Goal: Task Accomplishment & Management: Use online tool/utility

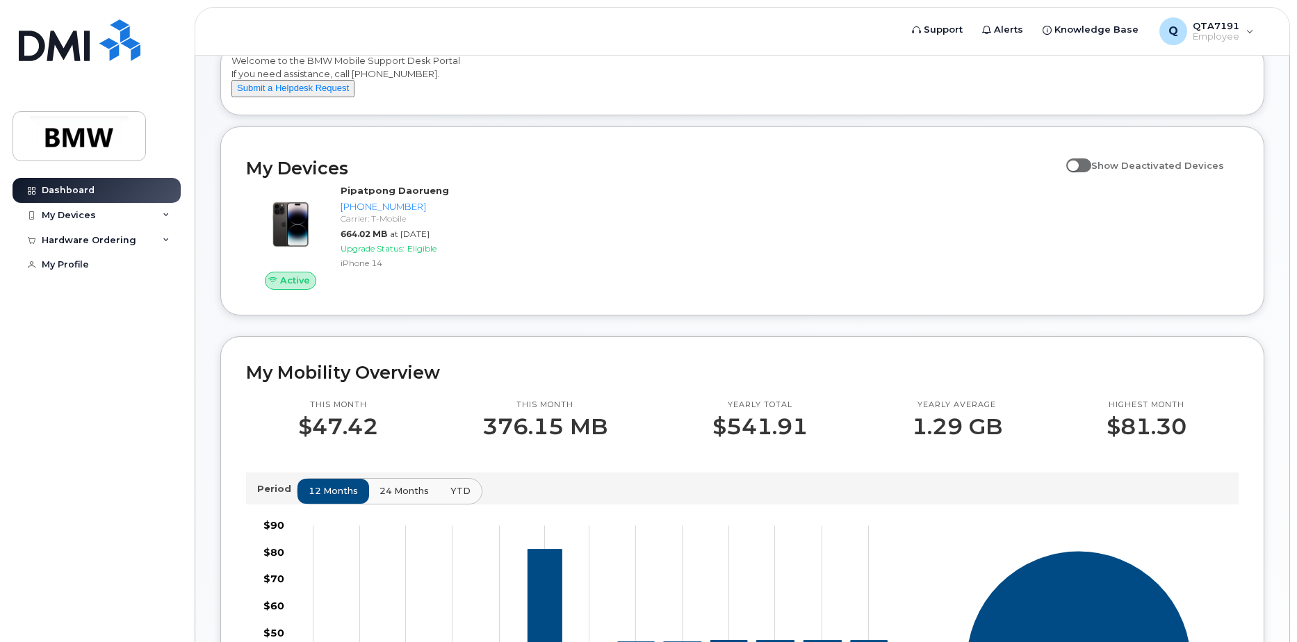
scroll to position [87, 0]
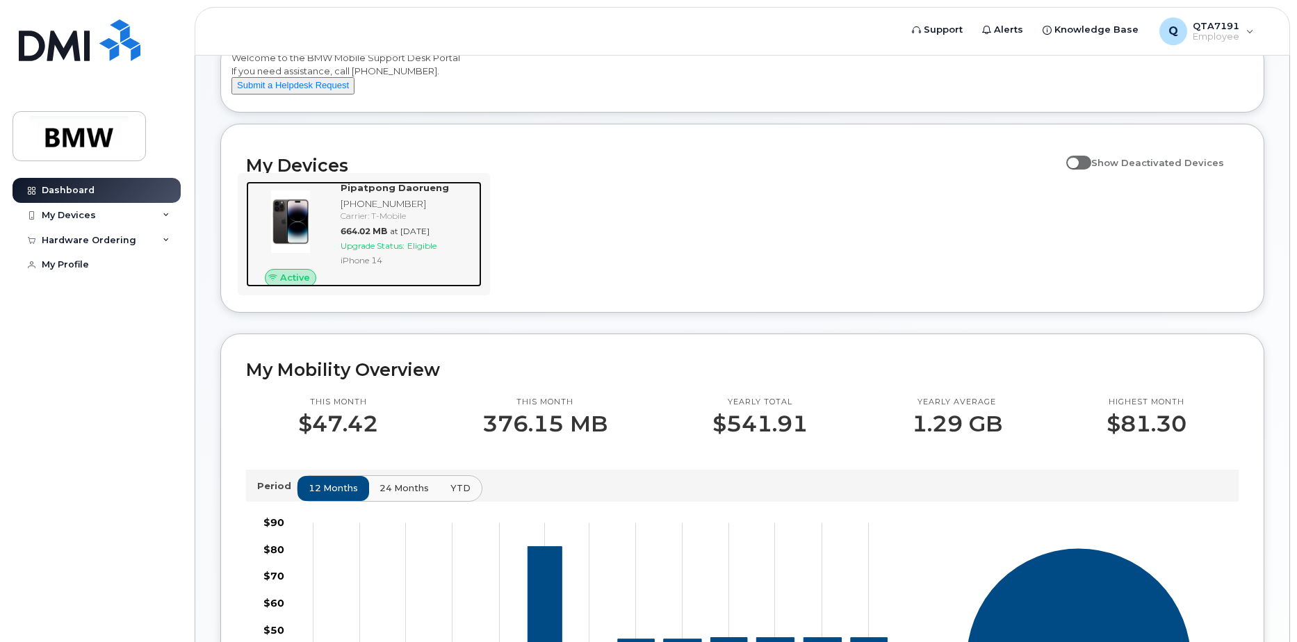
click at [468, 211] on div "[PHONE_NUMBER]" at bounding box center [409, 203] width 136 height 13
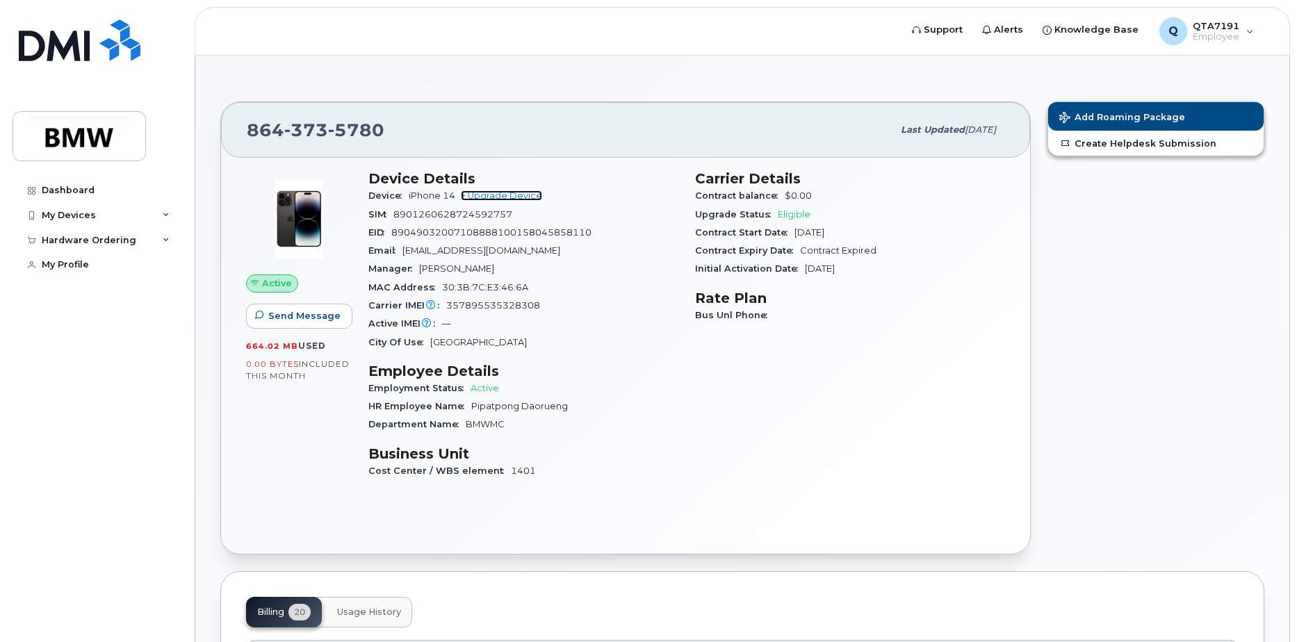
drag, startPoint x: 479, startPoint y: 197, endPoint x: 489, endPoint y: 201, distance: 10.6
click at [479, 197] on link "+ Upgrade Device" at bounding box center [501, 195] width 81 height 10
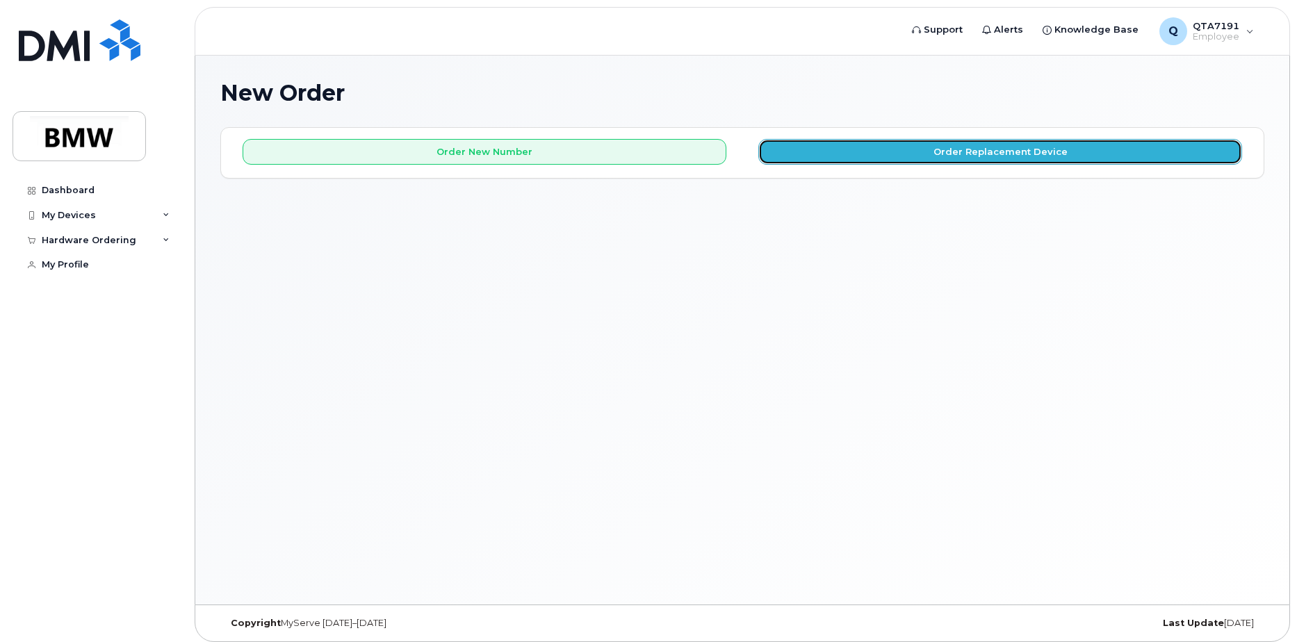
click at [968, 159] on button "Order Replacement Device" at bounding box center [1000, 152] width 484 height 26
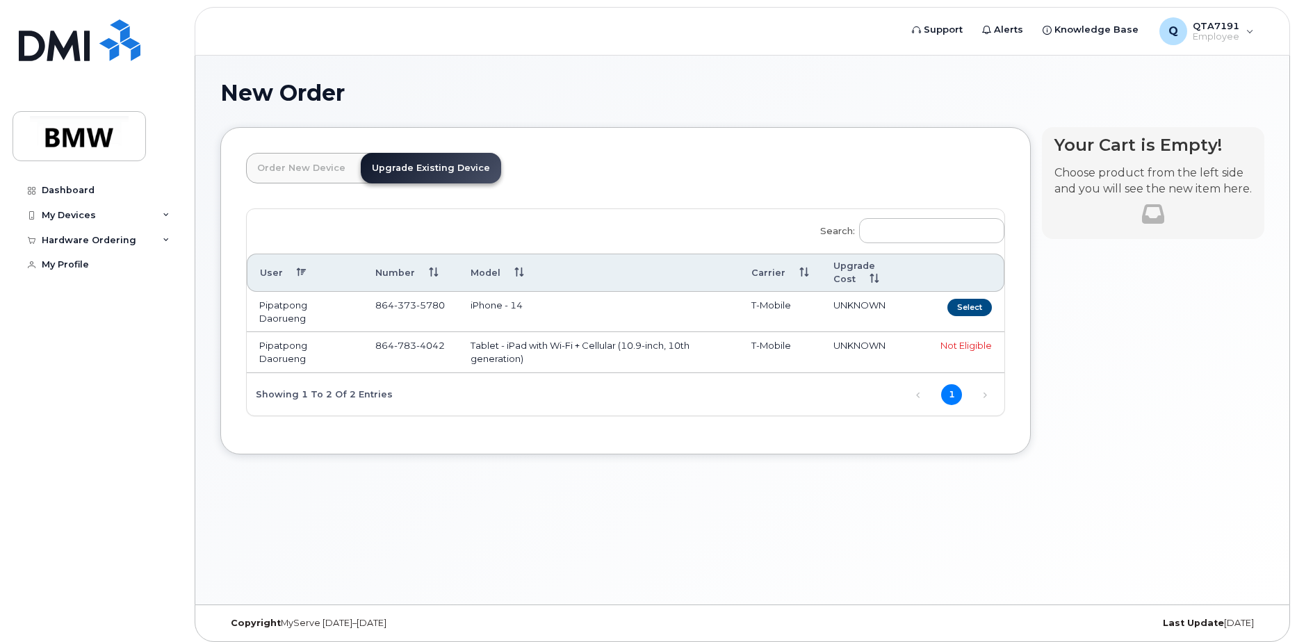
click at [511, 311] on td "iPhone - 14" at bounding box center [598, 312] width 281 height 40
click at [966, 307] on button "Select" at bounding box center [969, 307] width 44 height 17
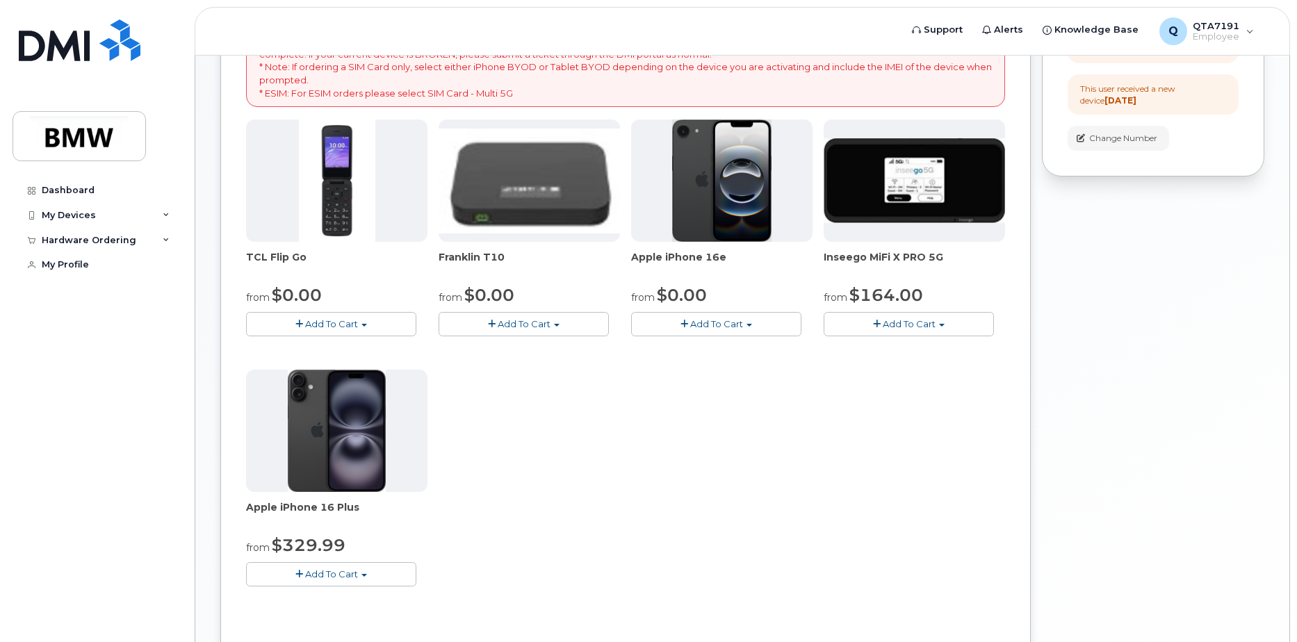
scroll to position [261, 0]
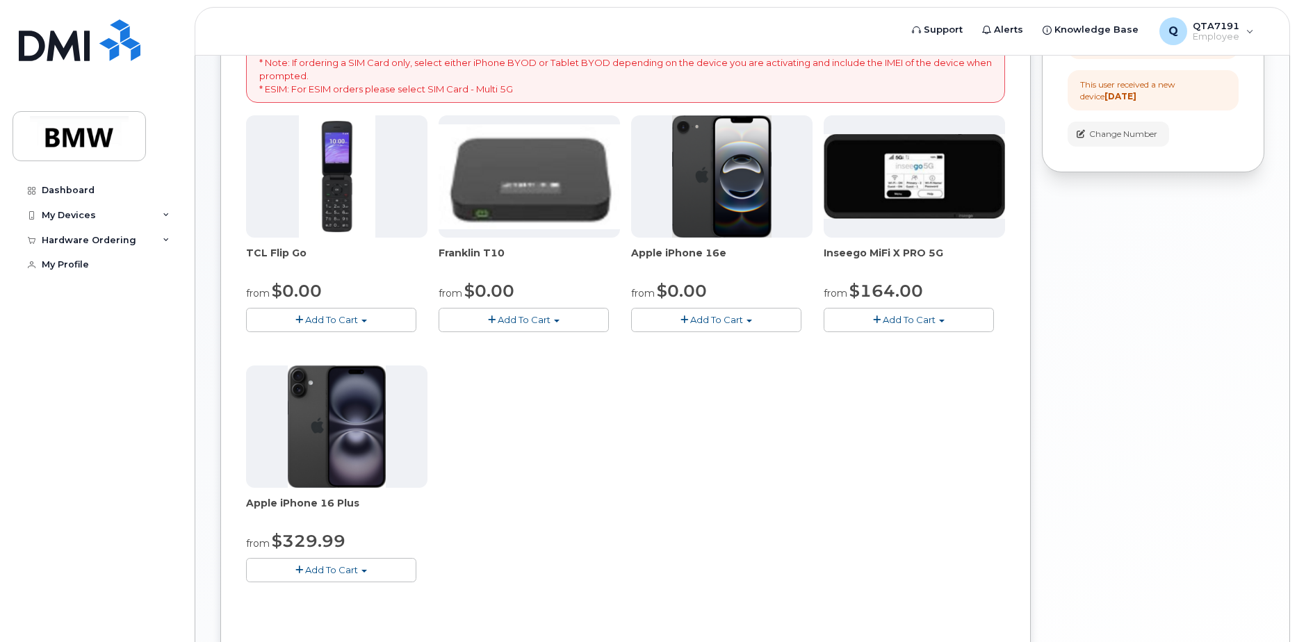
drag, startPoint x: 333, startPoint y: 429, endPoint x: 333, endPoint y: 447, distance: 18.1
click at [333, 428] on img at bounding box center [337, 427] width 98 height 122
click at [335, 498] on span "Apple iPhone 16 Plus" at bounding box center [336, 510] width 181 height 28
click at [341, 409] on img at bounding box center [337, 427] width 98 height 122
click at [754, 475] on div "TCL Flip Go from $0.00 Add To Cart $0.00 - 30 month Upgrade $96.00 - Full Price…" at bounding box center [625, 359] width 759 height 489
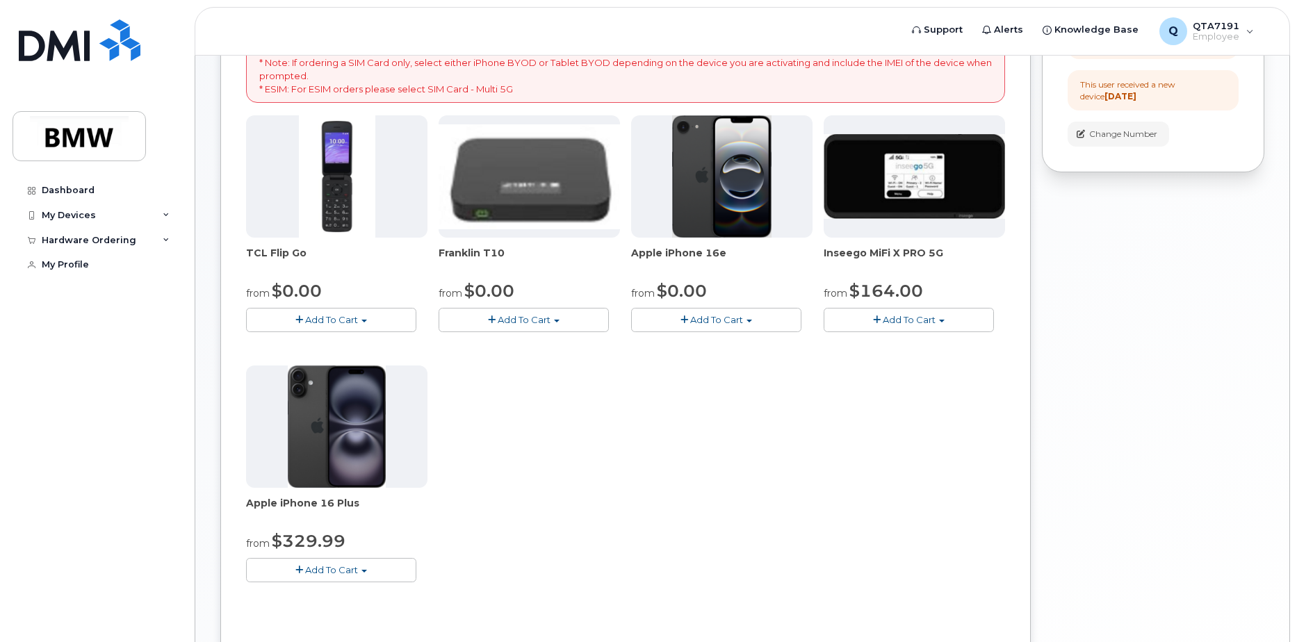
click at [699, 500] on div "TCL Flip Go from $0.00 Add To Cart $0.00 - 30 month Upgrade $96.00 - Full Price…" at bounding box center [625, 359] width 759 height 489
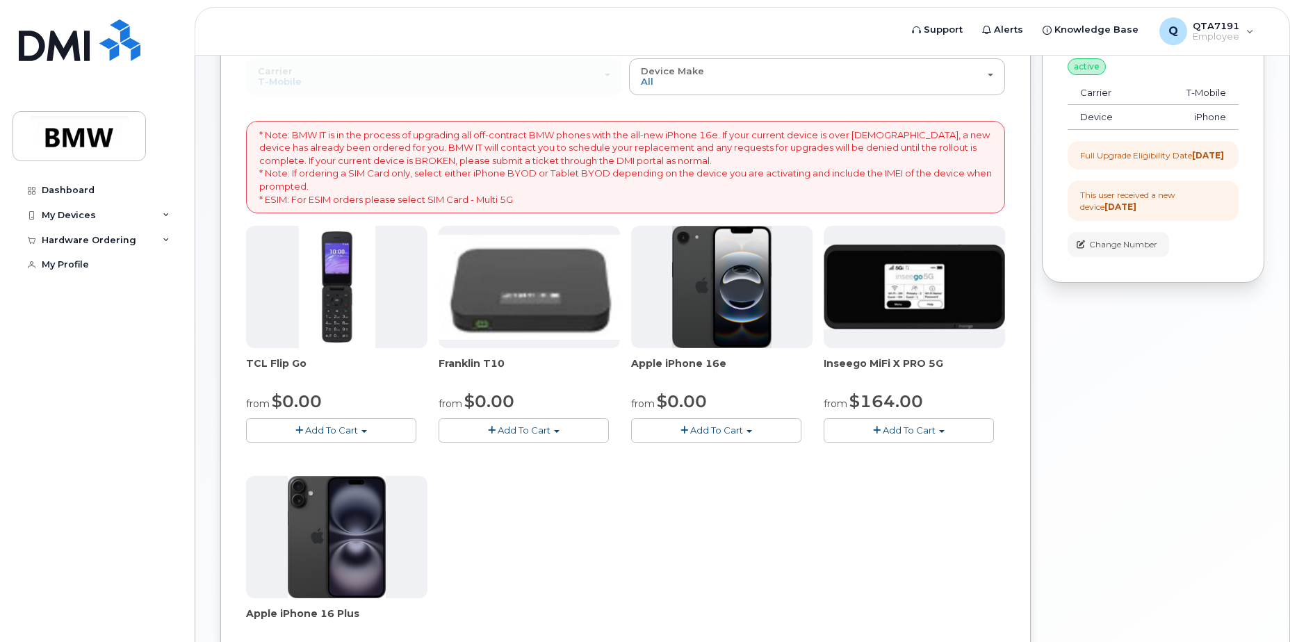
scroll to position [191, 0]
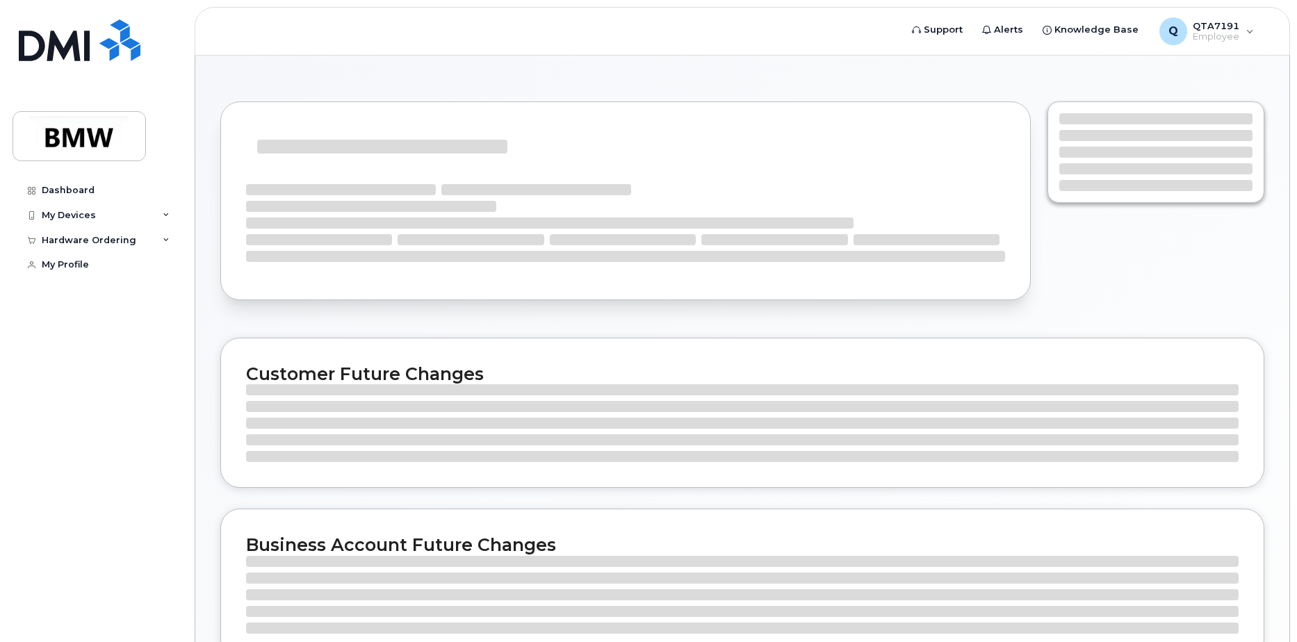
drag, startPoint x: 763, startPoint y: 460, endPoint x: 756, endPoint y: 462, distance: 7.9
